Goal: Task Accomplishment & Management: Complete application form

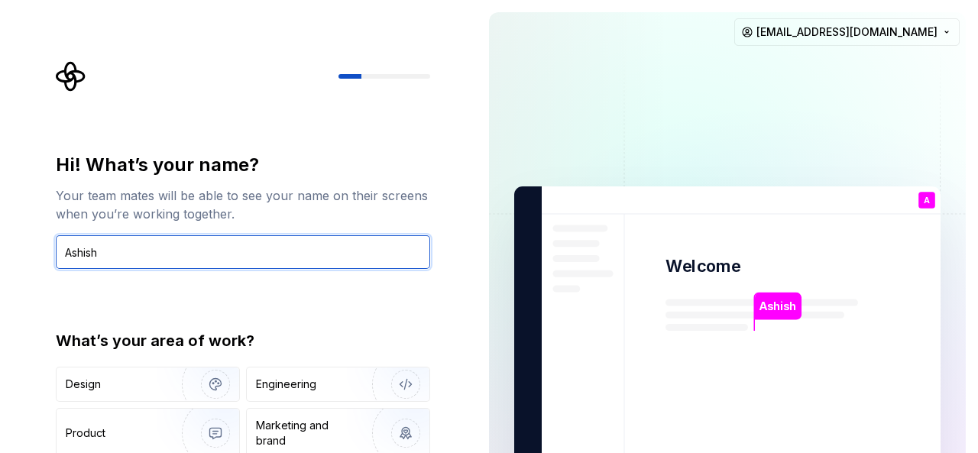
type input "Ashish"
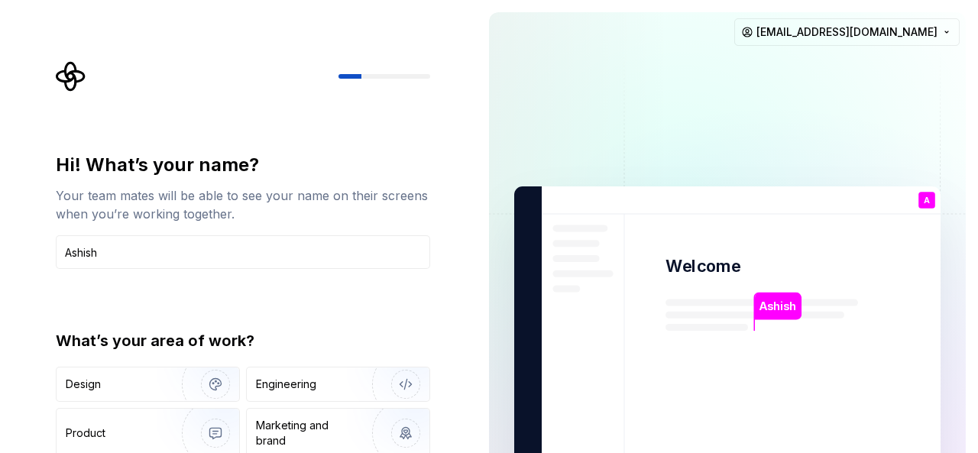
click at [91, 295] on div "Hi! What’s your name? Your team mates will be able to see your name on their sc…" at bounding box center [243, 326] width 374 height 347
click at [290, 422] on div "Marketing and brand" at bounding box center [307, 433] width 103 height 31
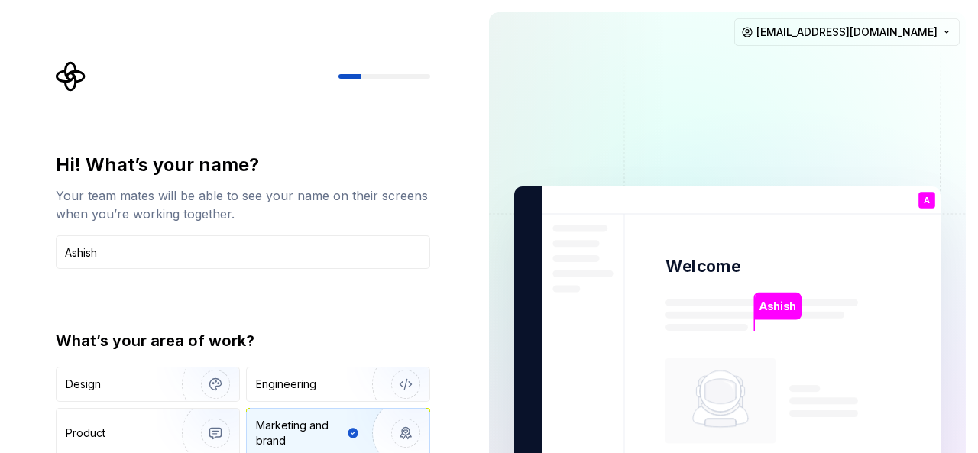
click at [354, 151] on div "Hi! What’s your name? Your team mates will be able to see your name on their sc…" at bounding box center [248, 306] width 402 height 491
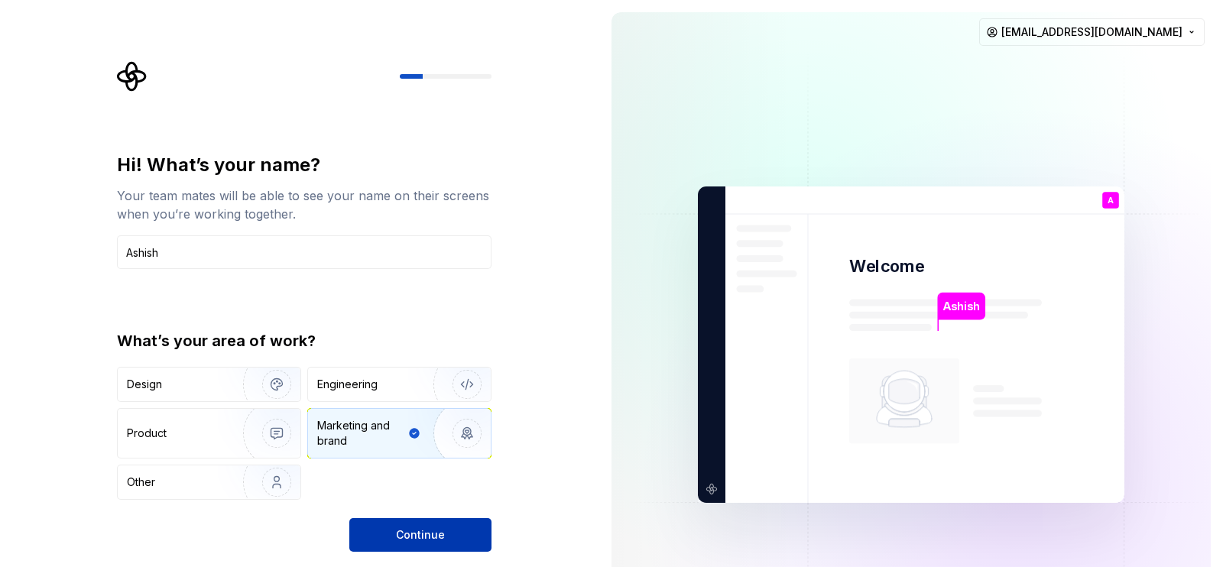
click at [432, 452] on span "Continue" at bounding box center [420, 534] width 49 height 15
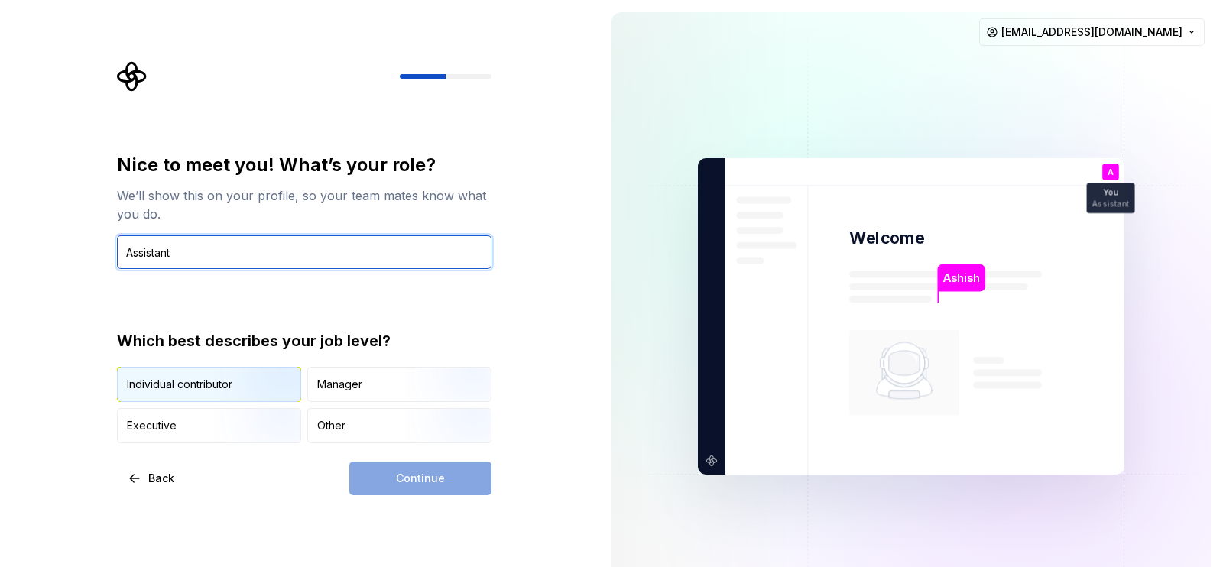
type input "Assistant"
click at [196, 374] on div "Individual contributor" at bounding box center [209, 385] width 183 height 34
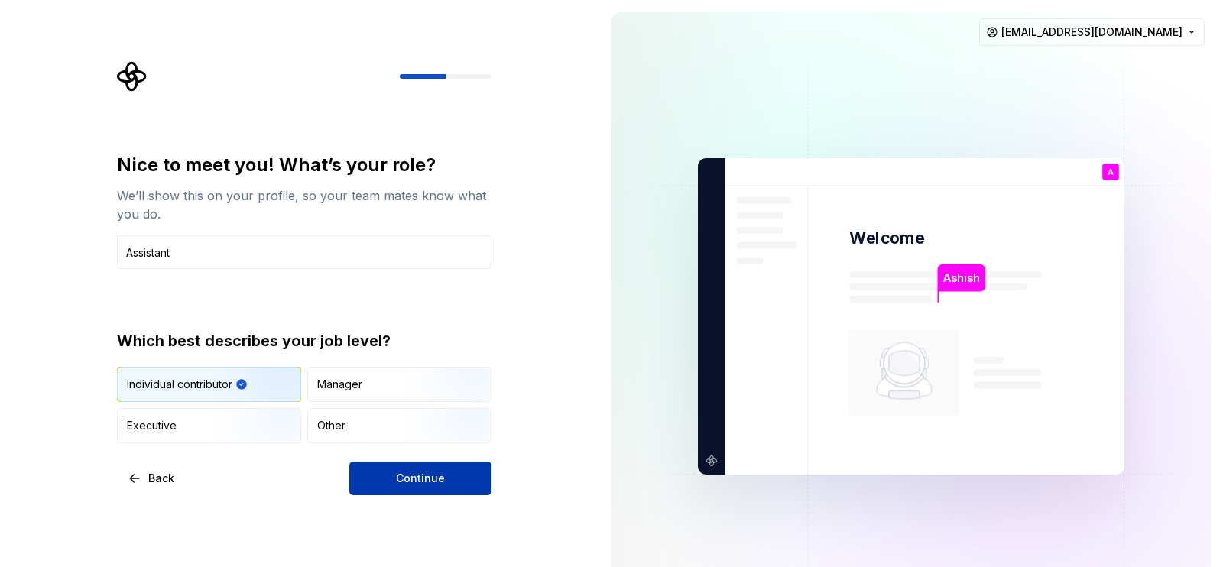
click at [406, 452] on span "Continue" at bounding box center [420, 478] width 49 height 15
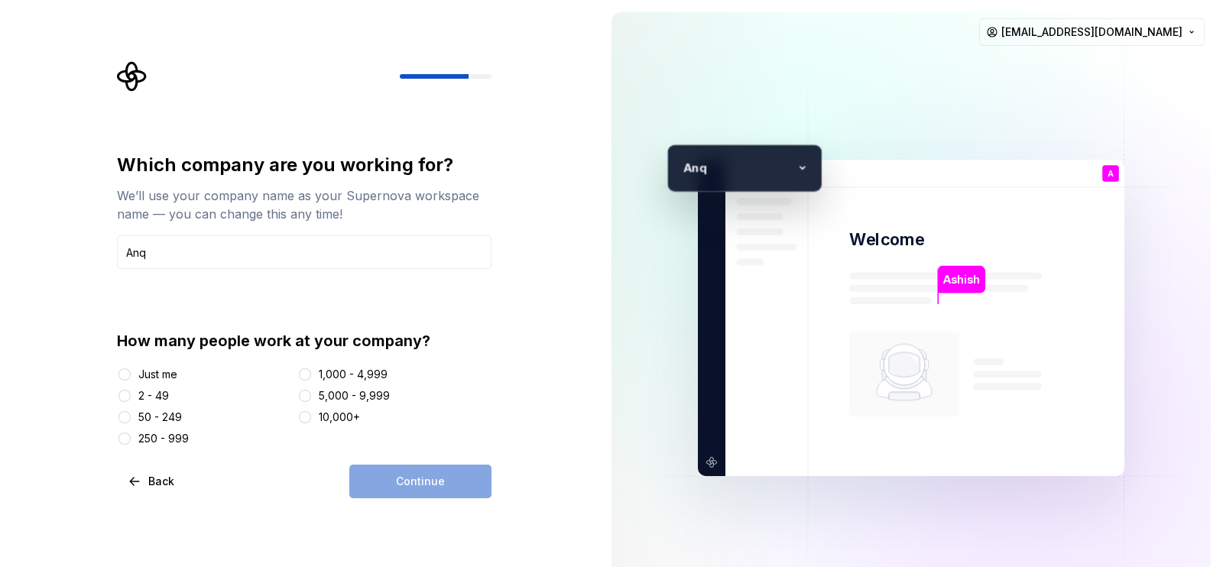
type input "Anq"
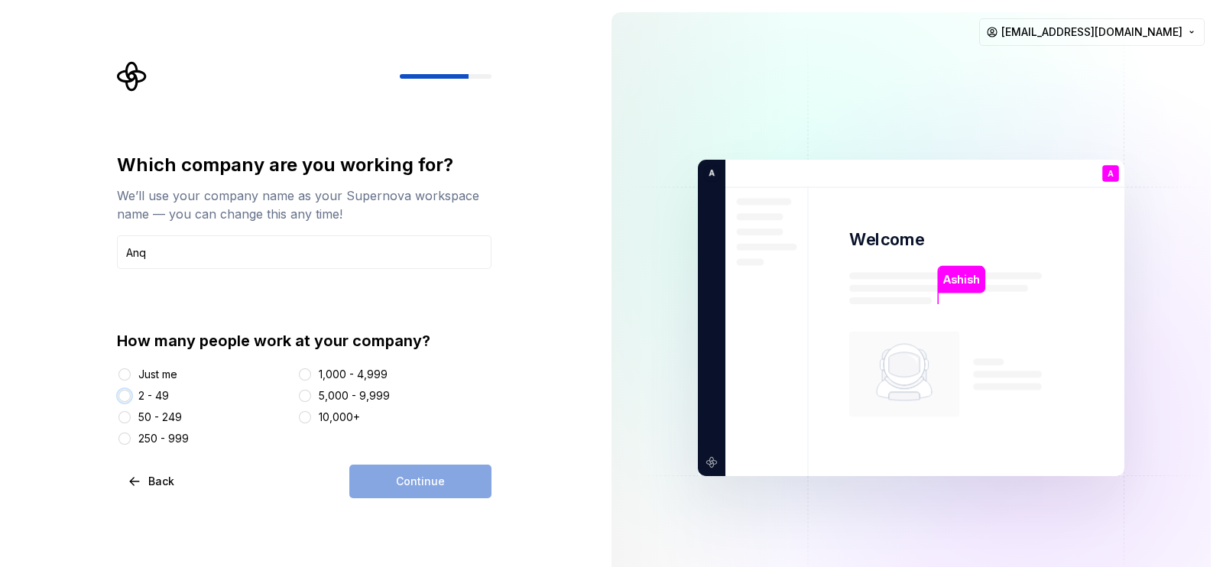
click at [125, 397] on button "2 - 49" at bounding box center [124, 396] width 12 height 12
click at [449, 452] on button "Continue" at bounding box center [420, 482] width 142 height 34
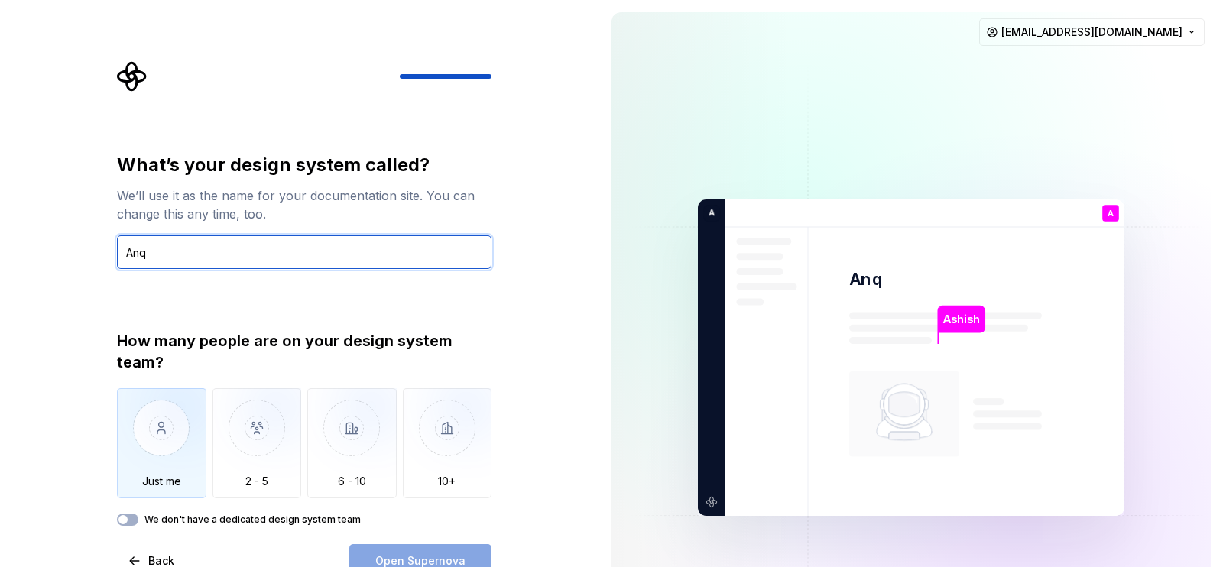
type input "Anq"
click at [156, 432] on img "button" at bounding box center [161, 439] width 89 height 102
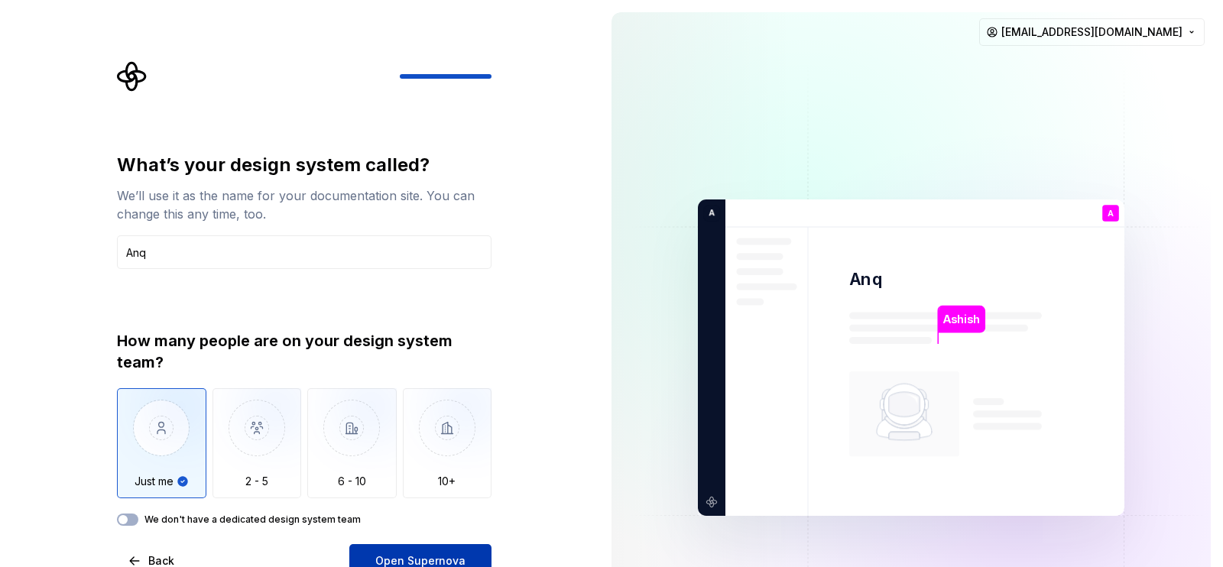
click at [425, 452] on button "Open Supernova" at bounding box center [420, 561] width 142 height 34
